Goal: Task Accomplishment & Management: Complete application form

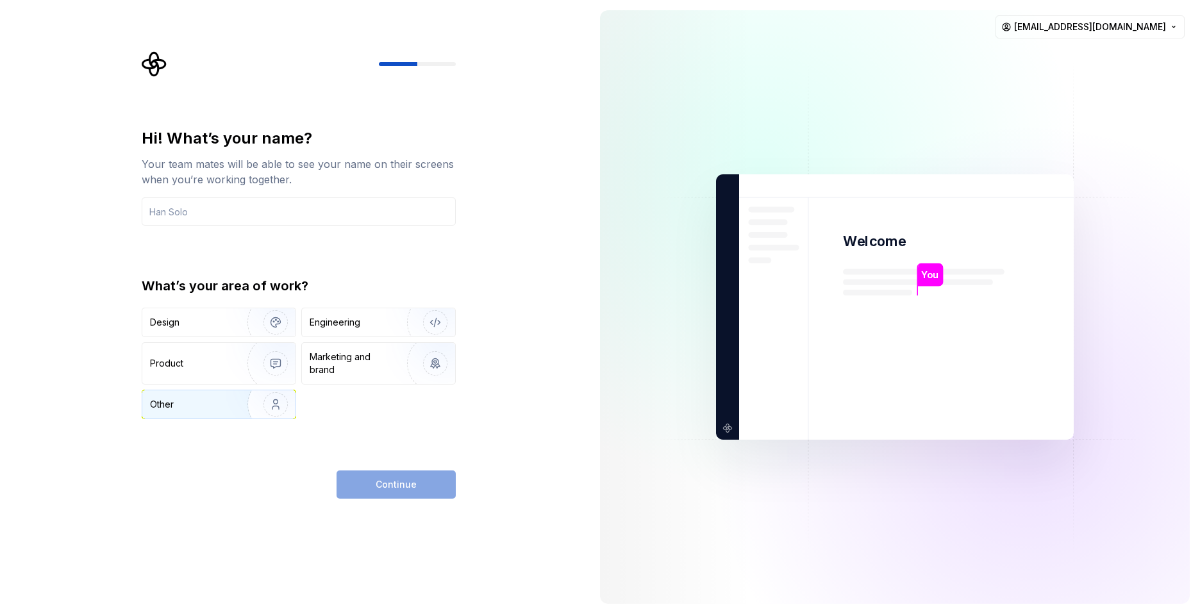
click at [262, 406] on img "button" at bounding box center [267, 405] width 82 height 86
click at [401, 464] on div "Hi! What’s your name? Your team mates will be able to see your name on their sc…" at bounding box center [299, 313] width 314 height 371
click at [408, 471] on div "Continue" at bounding box center [396, 485] width 119 height 28
click at [409, 488] on div "Continue" at bounding box center [396, 485] width 119 height 28
click at [220, 211] on input "text" at bounding box center [299, 212] width 314 height 28
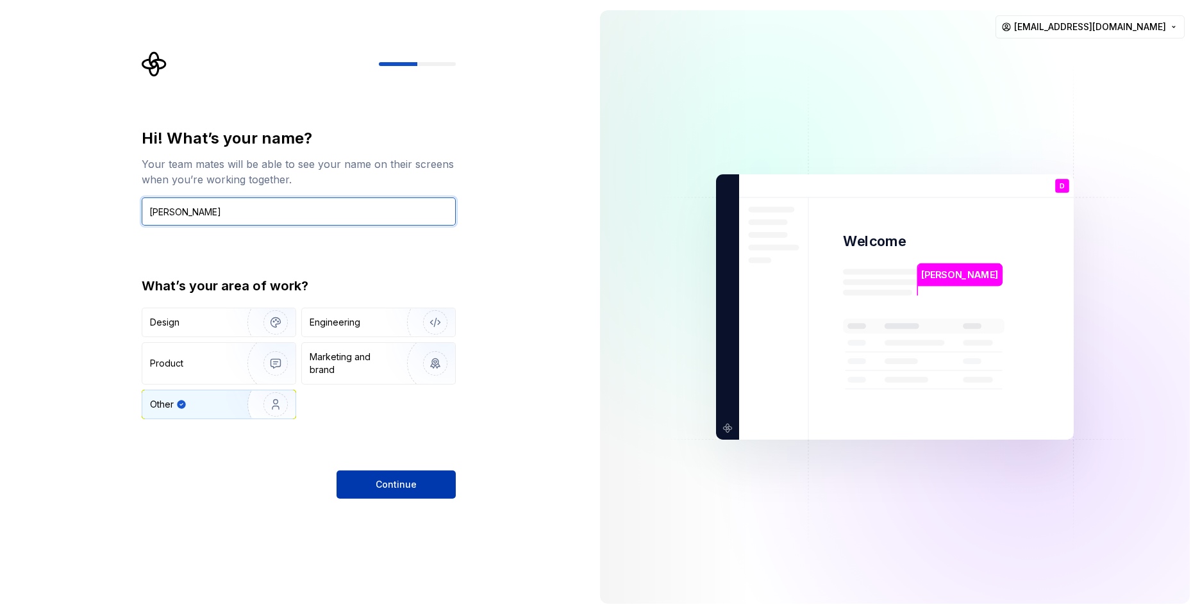
type input "[PERSON_NAME]"
click at [370, 488] on button "Continue" at bounding box center [396, 485] width 119 height 28
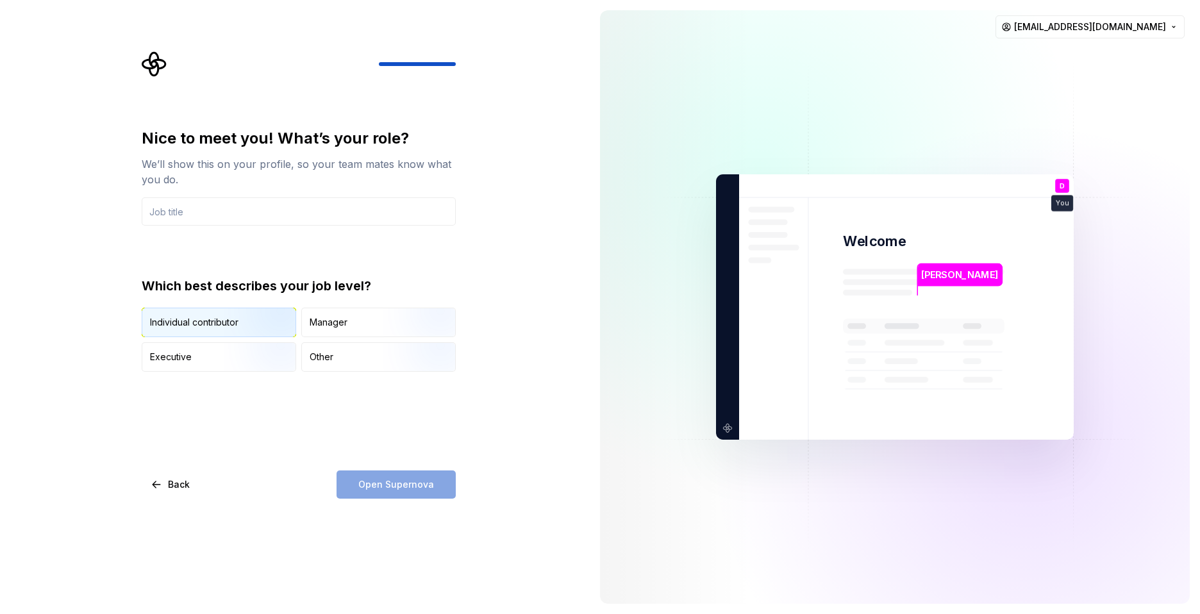
click at [253, 331] on img "button" at bounding box center [265, 339] width 82 height 86
click at [375, 482] on div "Open Supernova" at bounding box center [396, 485] width 119 height 28
click at [228, 215] on input "text" at bounding box center [299, 212] width 314 height 28
click at [249, 308] on img "button" at bounding box center [265, 339] width 82 height 86
click at [236, 224] on input "text" at bounding box center [299, 212] width 314 height 28
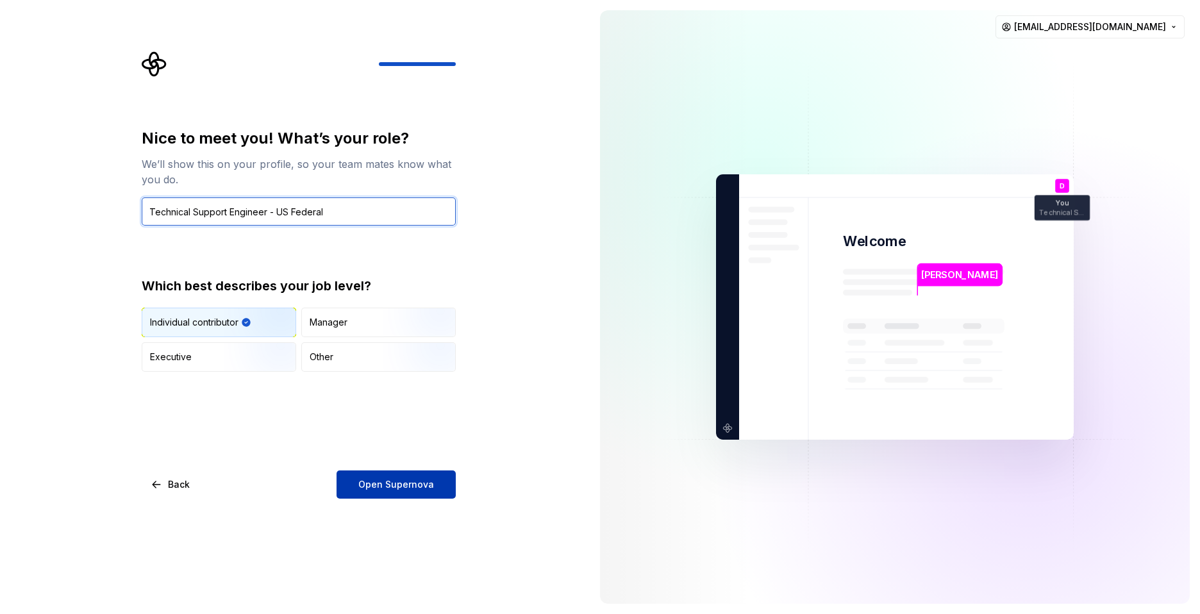
type input "Technical Support Engineer - US Federal"
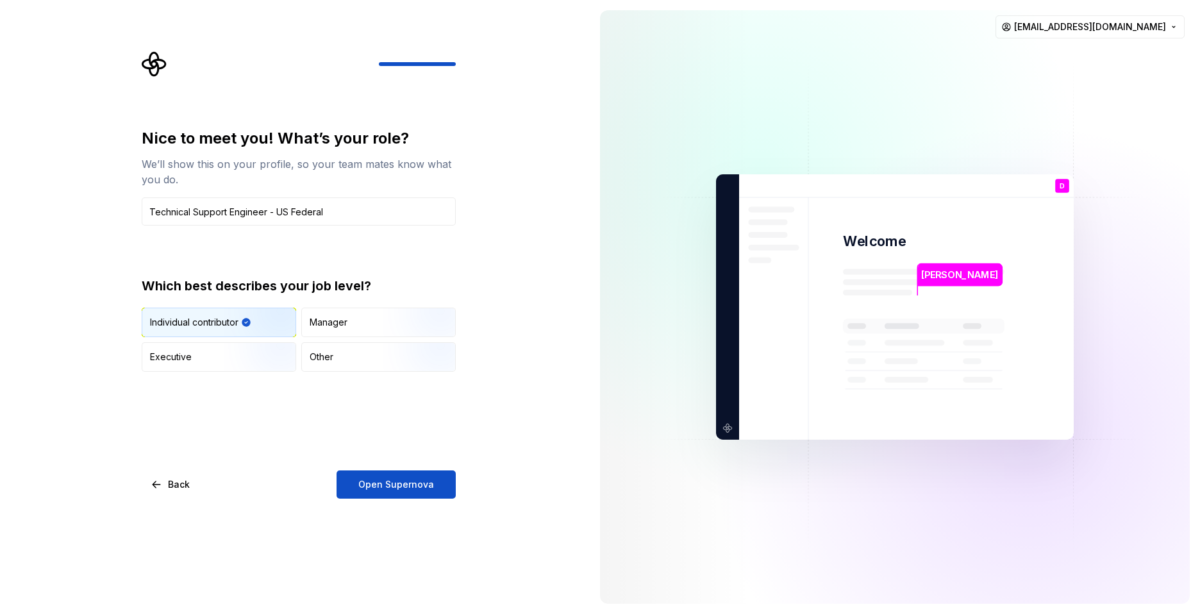
click at [421, 489] on span "Open Supernova" at bounding box center [396, 484] width 76 height 13
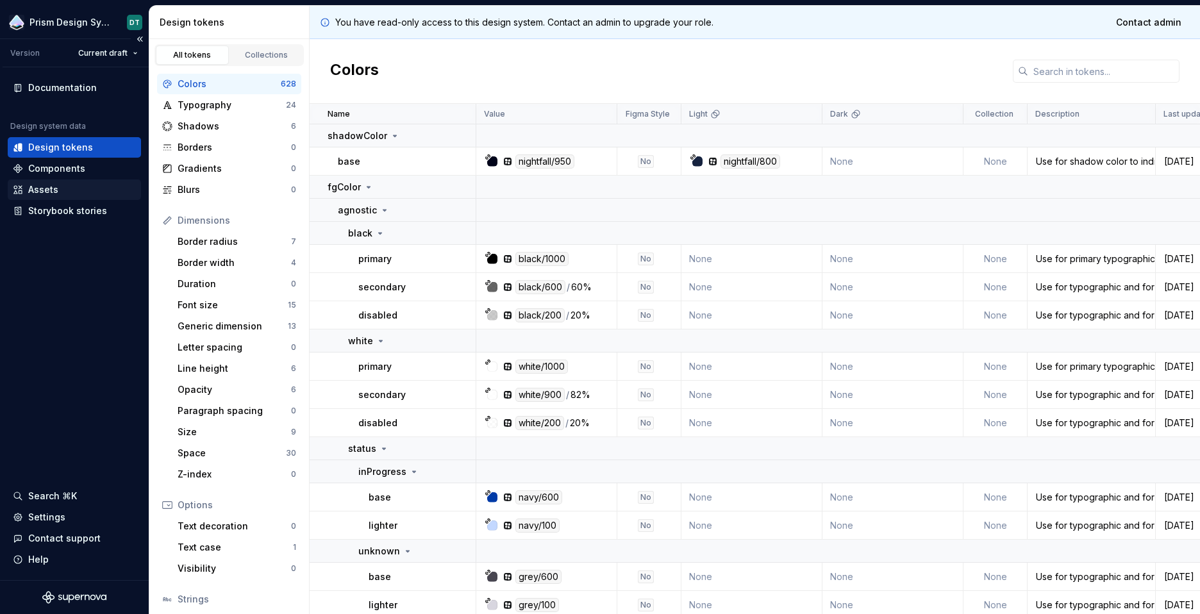
click at [56, 194] on div "Assets" at bounding box center [43, 189] width 30 height 13
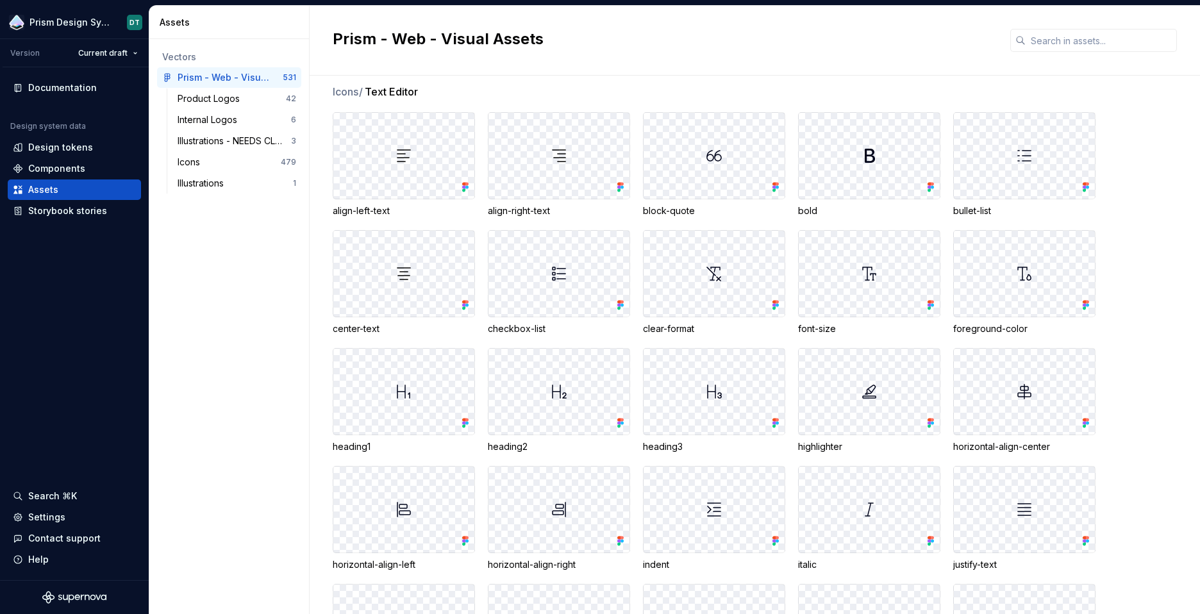
scroll to position [7272, 0]
